Goal: Find specific page/section

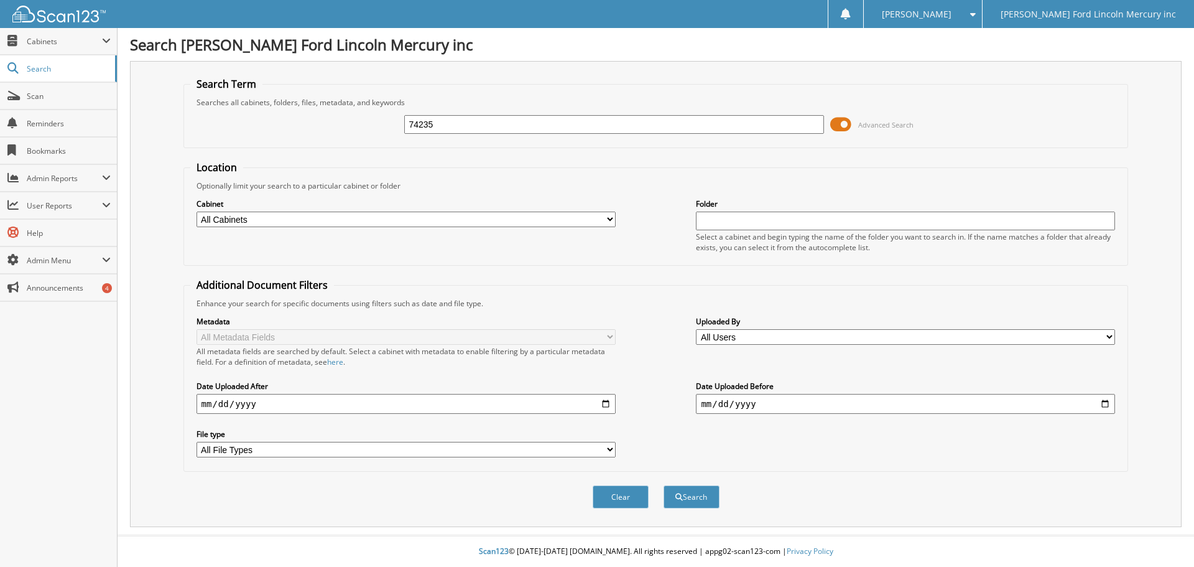
type input "74235"
click at [664, 485] on button "Search" at bounding box center [692, 496] width 56 height 23
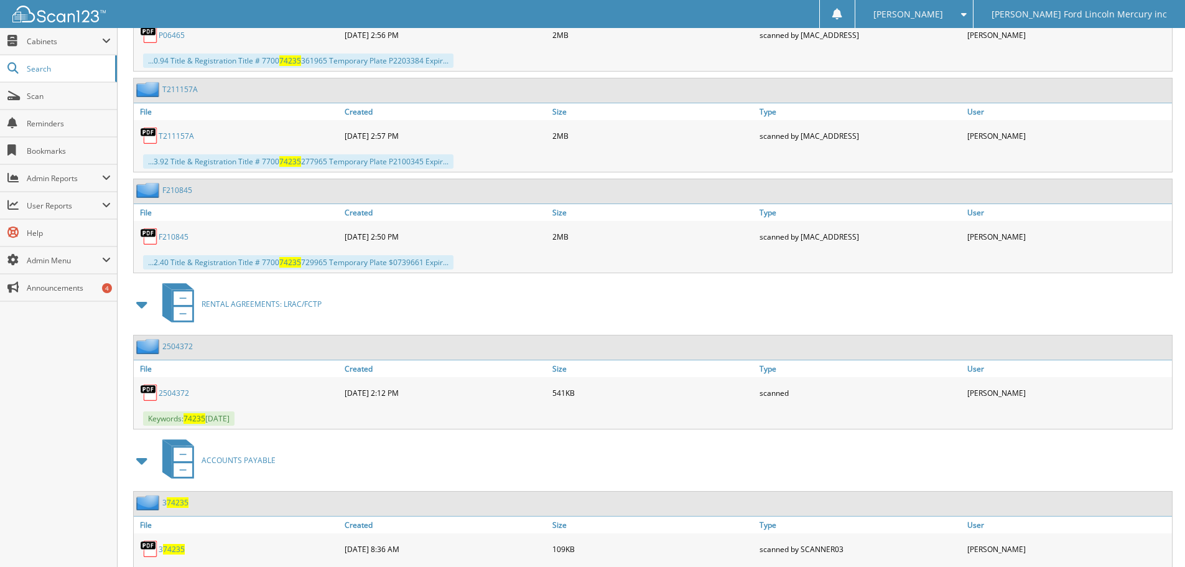
scroll to position [2301, 0]
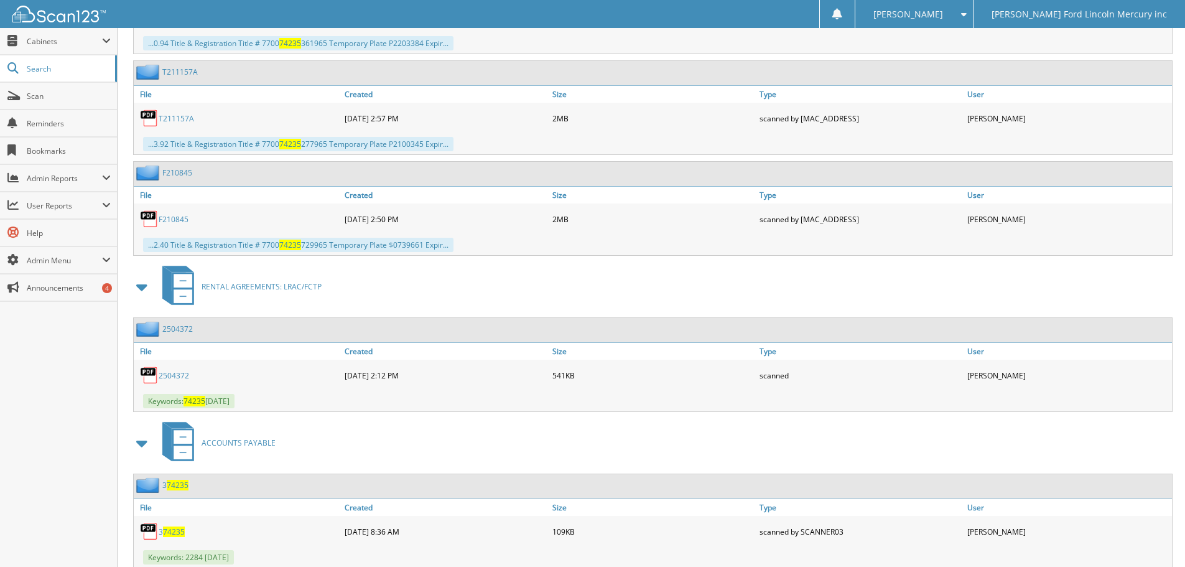
click at [178, 375] on link "2504372" at bounding box center [174, 375] width 30 height 11
click at [44, 78] on link "Search" at bounding box center [58, 68] width 117 height 27
click at [36, 98] on span "Scan" at bounding box center [69, 96] width 84 height 11
